Goal: Navigation & Orientation: Find specific page/section

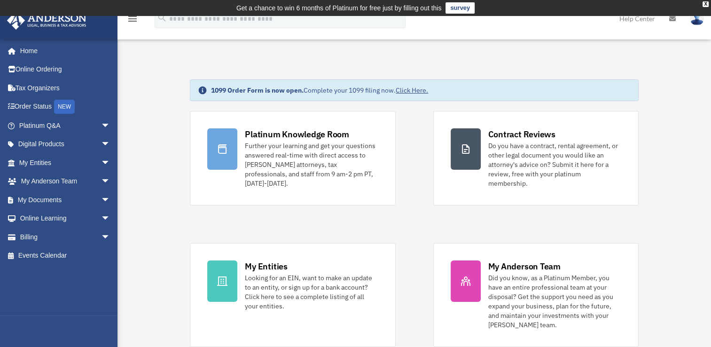
click at [60, 198] on link "My Documents arrow_drop_down" at bounding box center [66, 199] width 118 height 19
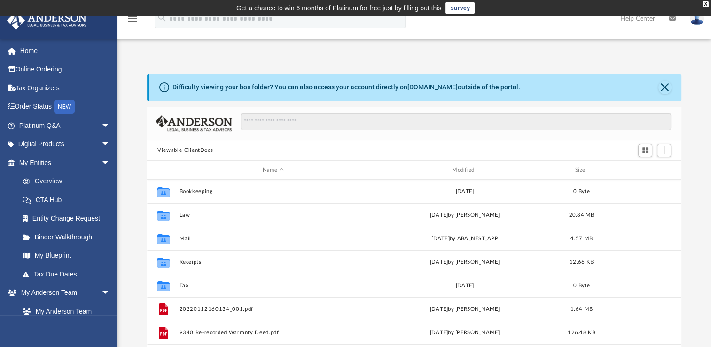
scroll to position [206, 527]
click at [707, 5] on div "X" at bounding box center [706, 4] width 6 height 6
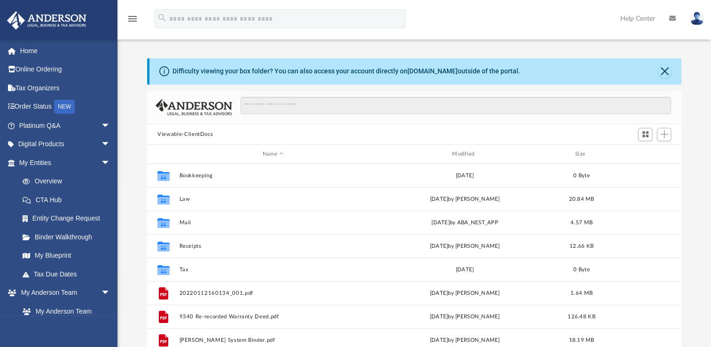
click at [31, 52] on link "Home" at bounding box center [66, 50] width 118 height 19
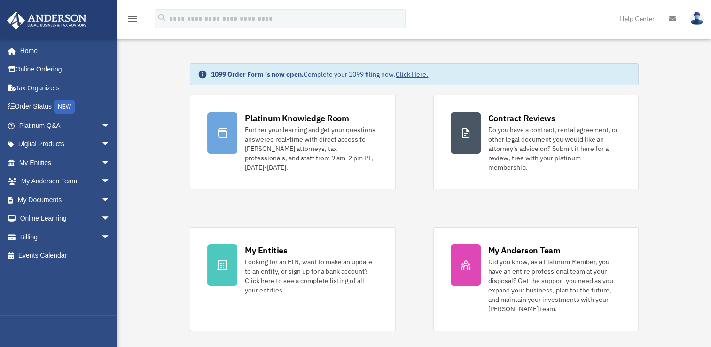
click at [695, 20] on img at bounding box center [697, 19] width 14 height 14
click at [34, 53] on link "Home" at bounding box center [63, 50] width 113 height 19
click at [696, 17] on img at bounding box center [697, 19] width 14 height 14
click at [135, 14] on icon "menu" at bounding box center [132, 18] width 11 height 11
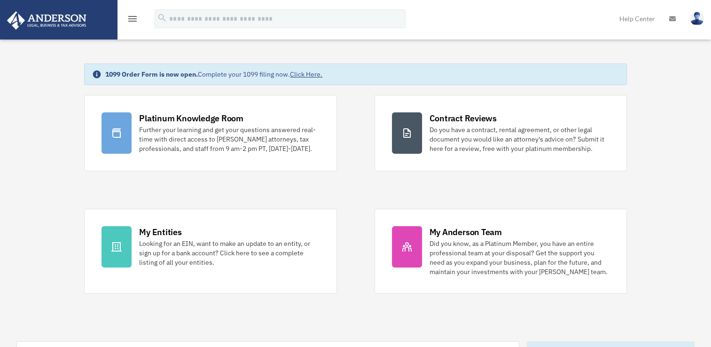
click at [134, 17] on icon "menu" at bounding box center [132, 18] width 11 height 11
